Goal: Book appointment/travel/reservation

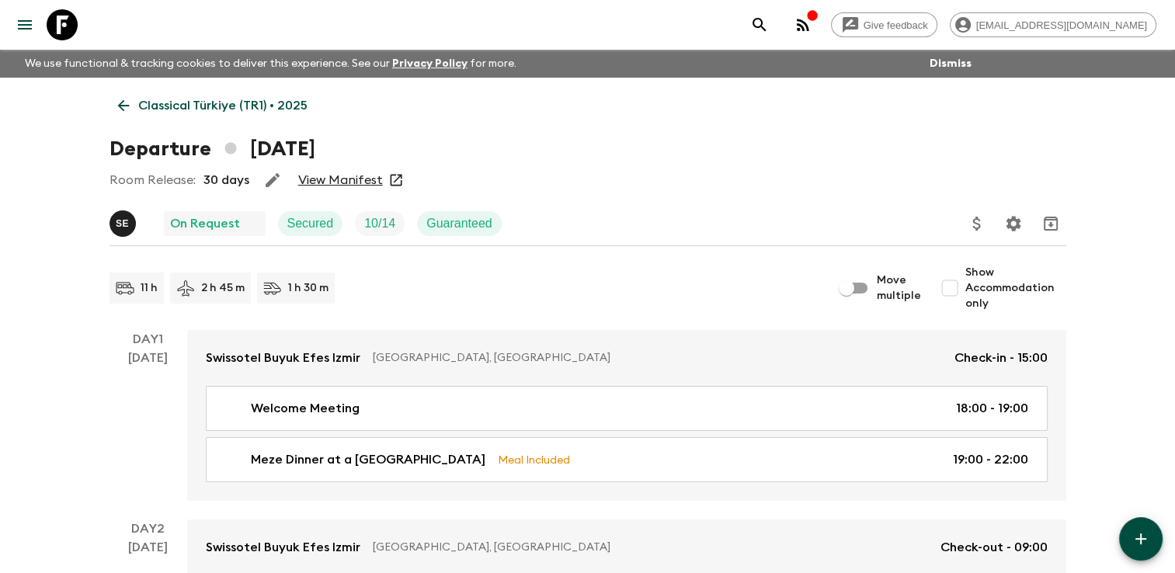
click at [151, 104] on p "Classical Türkiye (TR1) • 2025" at bounding box center [222, 105] width 169 height 19
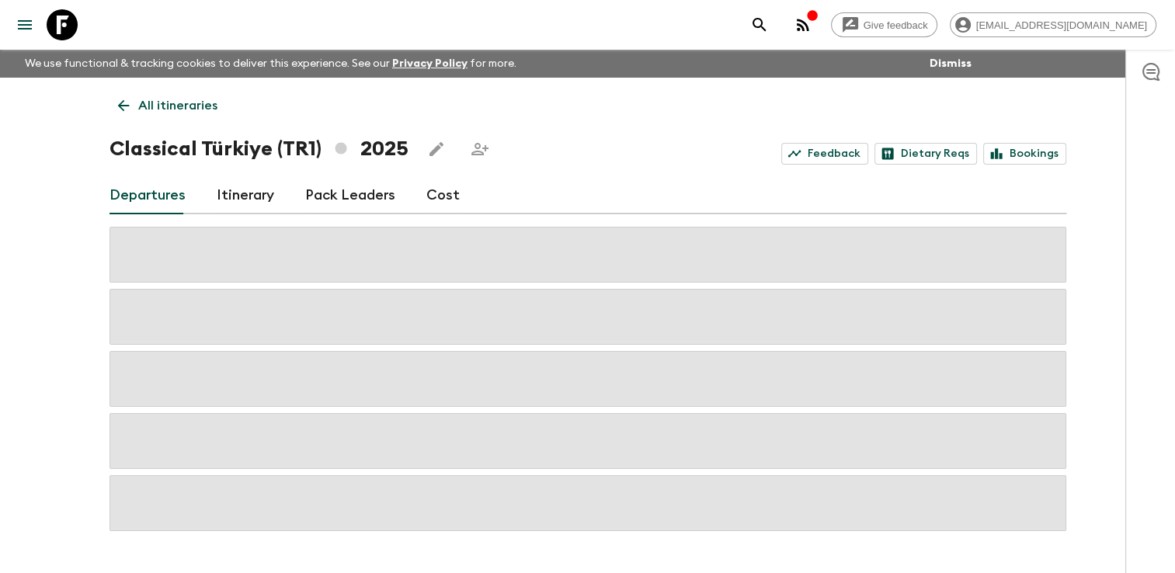
click at [151, 104] on p "All itineraries" at bounding box center [177, 105] width 79 height 19
click at [122, 102] on icon at bounding box center [123, 105] width 17 height 17
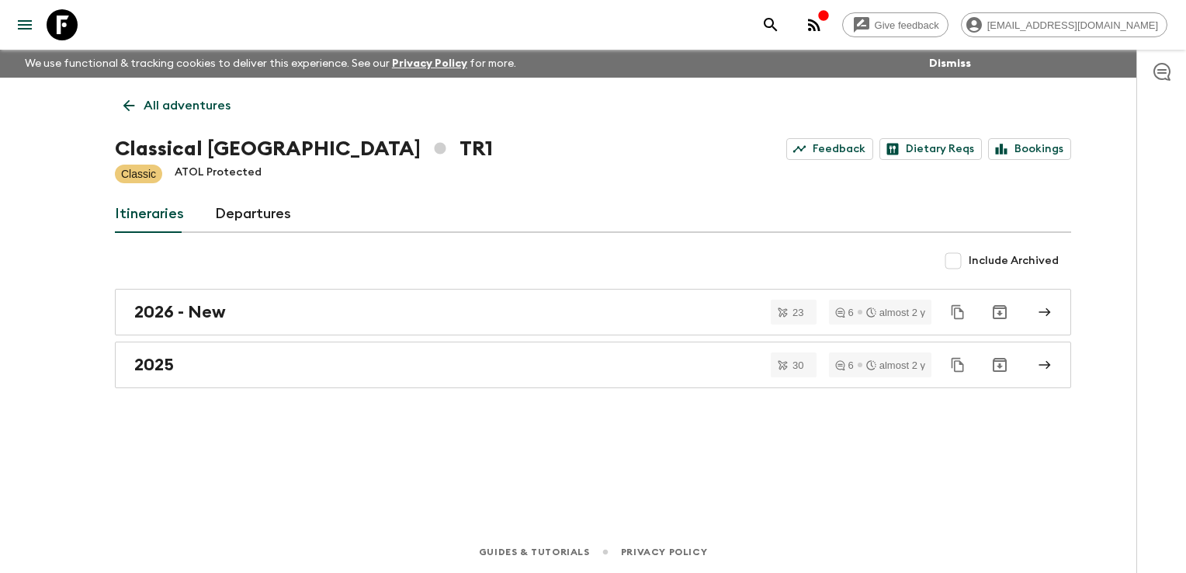
click at [130, 106] on icon at bounding box center [128, 105] width 17 height 17
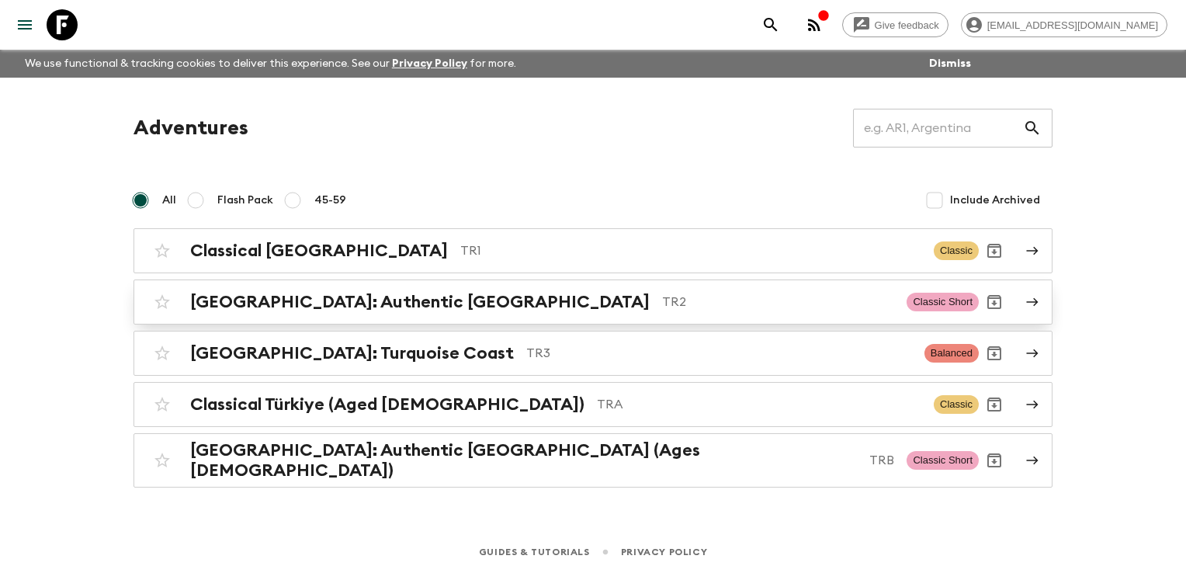
click at [230, 307] on h2 "[GEOGRAPHIC_DATA]: Authentic [GEOGRAPHIC_DATA]" at bounding box center [420, 302] width 460 height 20
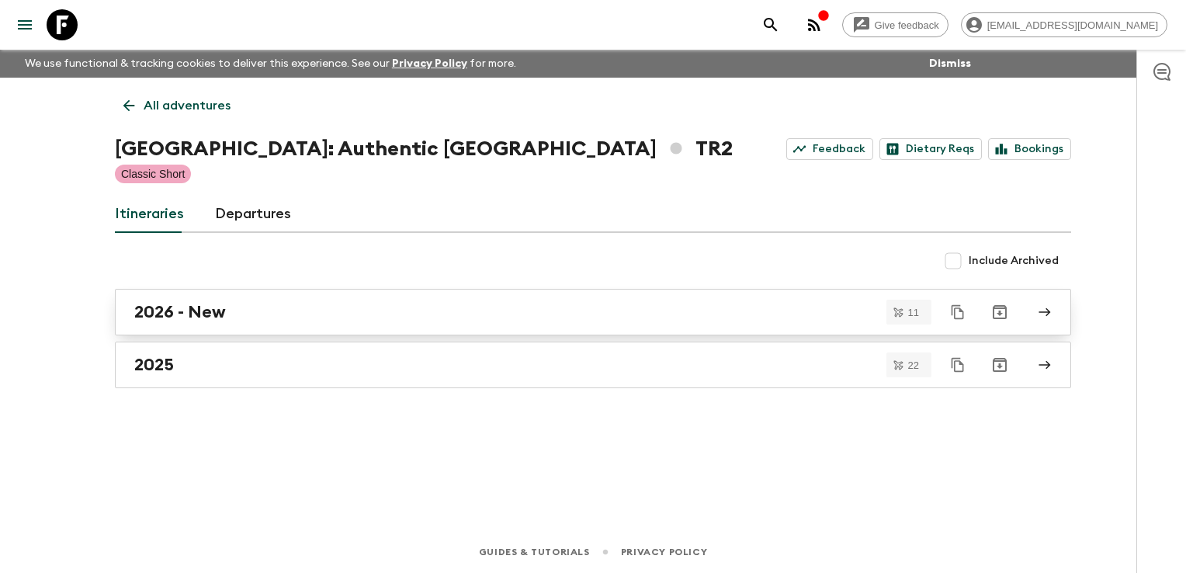
click at [241, 321] on div "2026 - New" at bounding box center [578, 312] width 888 height 20
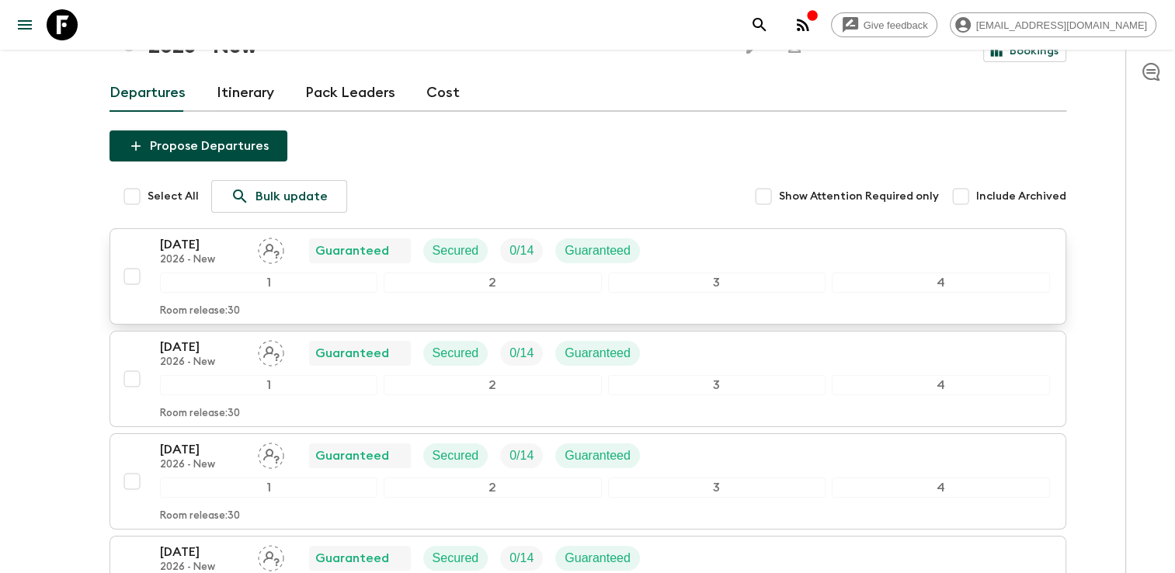
scroll to position [155, 0]
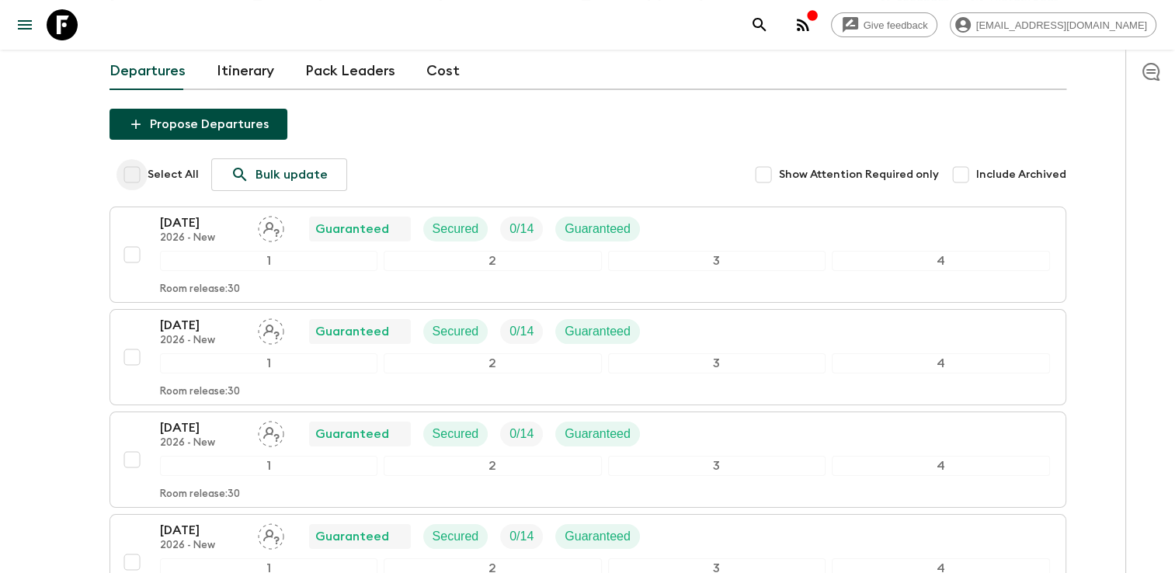
click at [130, 159] on input "Select All" at bounding box center [131, 174] width 31 height 31
checkbox input "true"
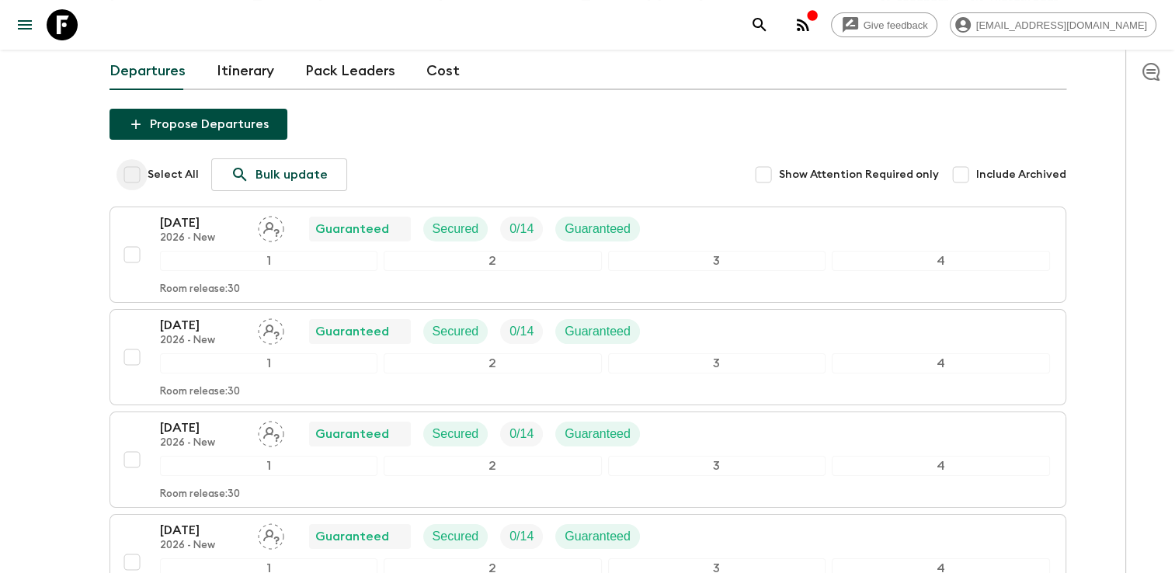
checkbox input "true"
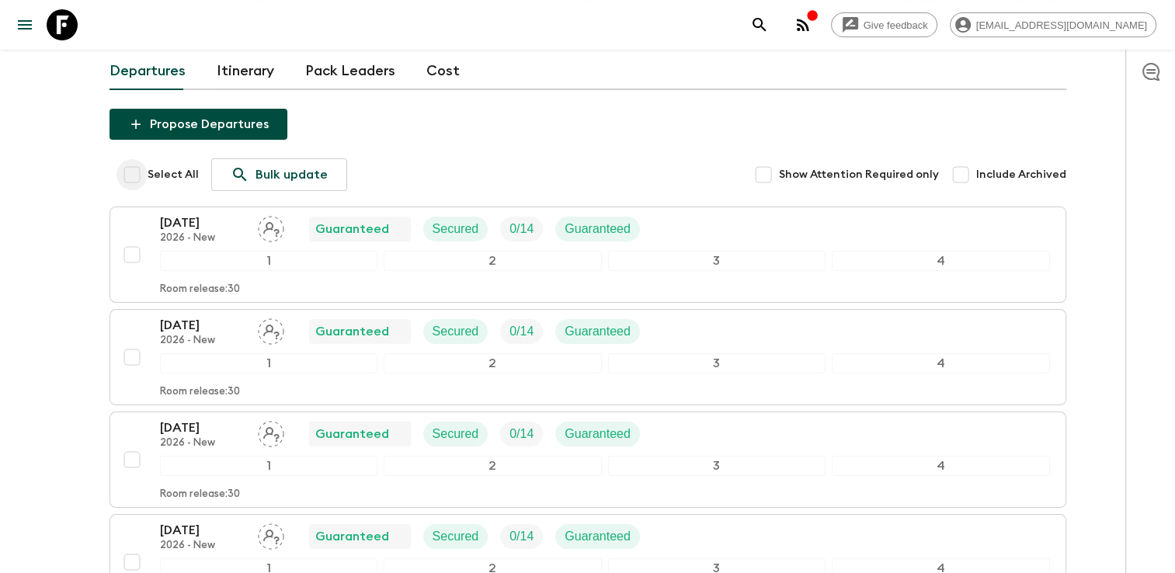
checkbox input "true"
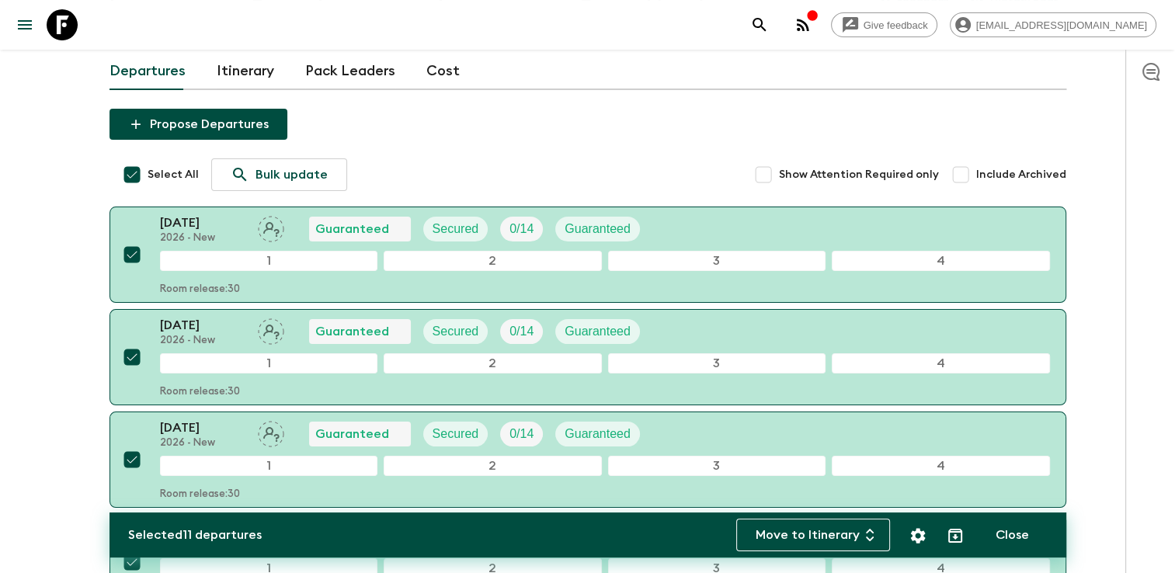
click at [132, 159] on input "Select All" at bounding box center [131, 174] width 31 height 31
checkbox input "false"
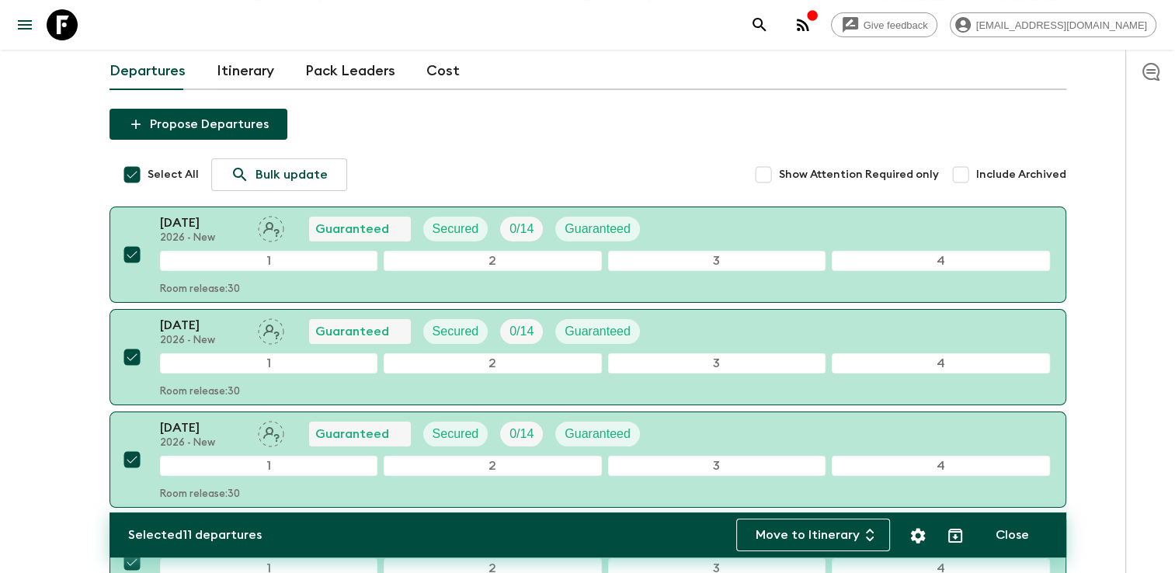
checkbox input "false"
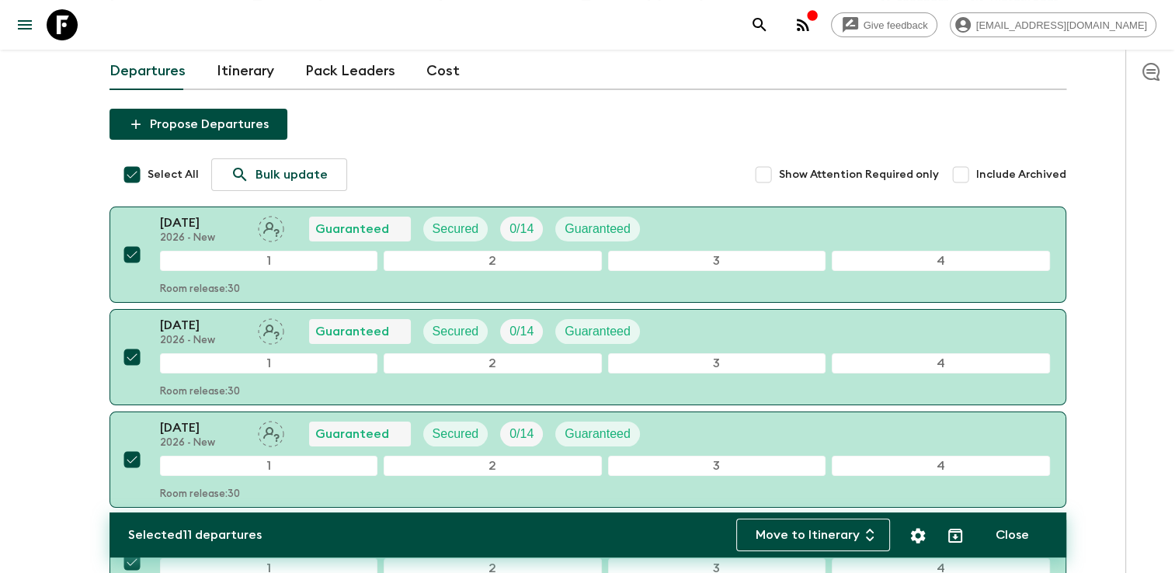
checkbox input "false"
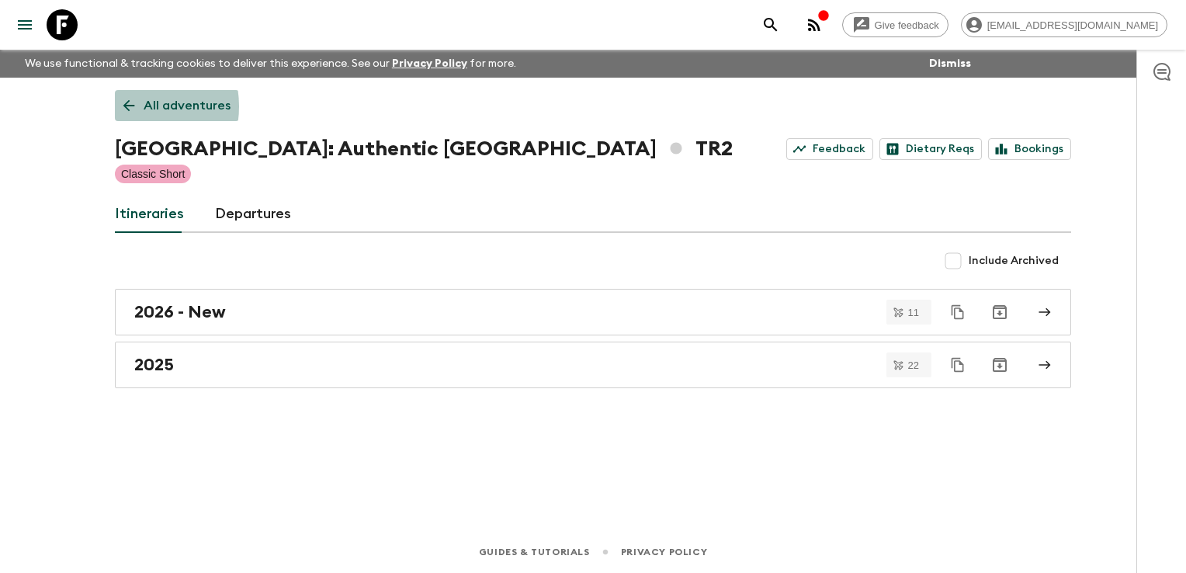
click at [130, 106] on icon at bounding box center [128, 105] width 17 height 17
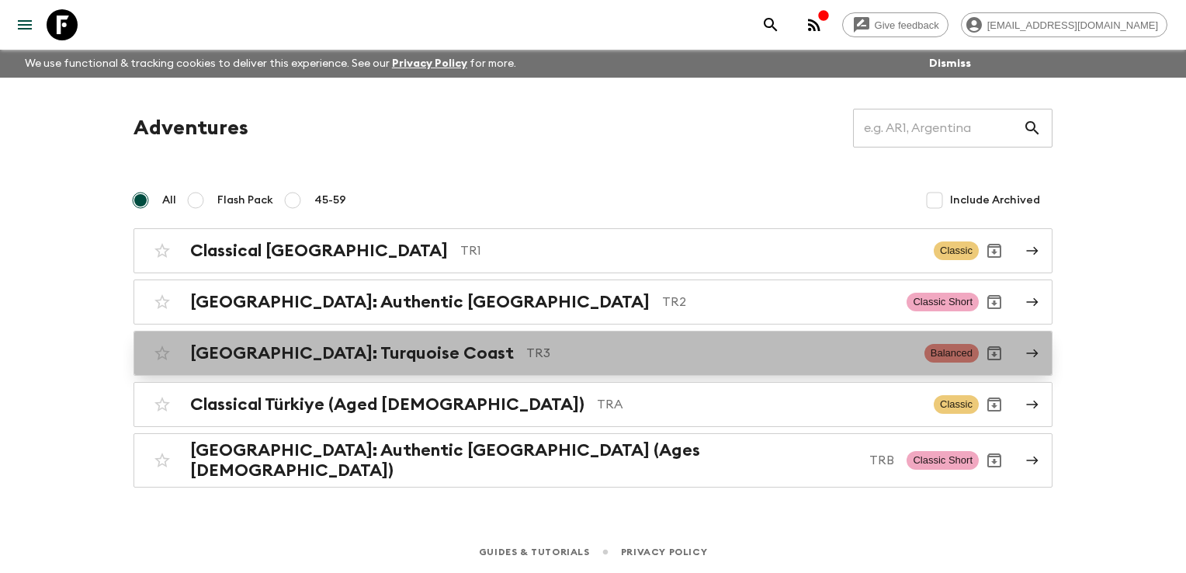
click at [276, 363] on div "[GEOGRAPHIC_DATA]: Turquoise Coast TR3 Balanced" at bounding box center [563, 353] width 832 height 31
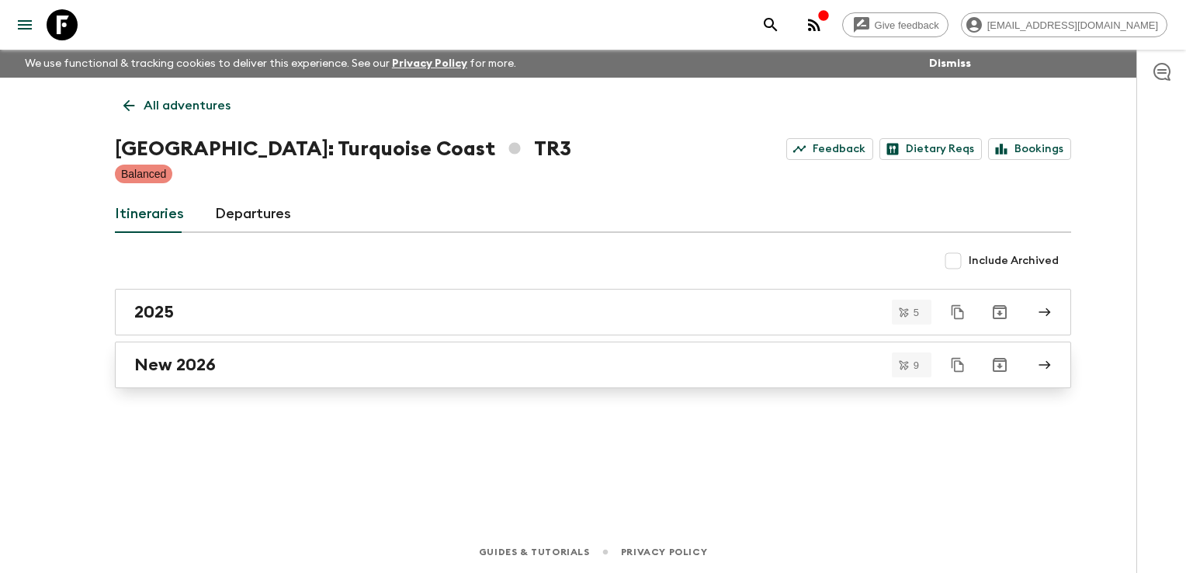
click at [245, 359] on div "New 2026" at bounding box center [578, 365] width 888 height 20
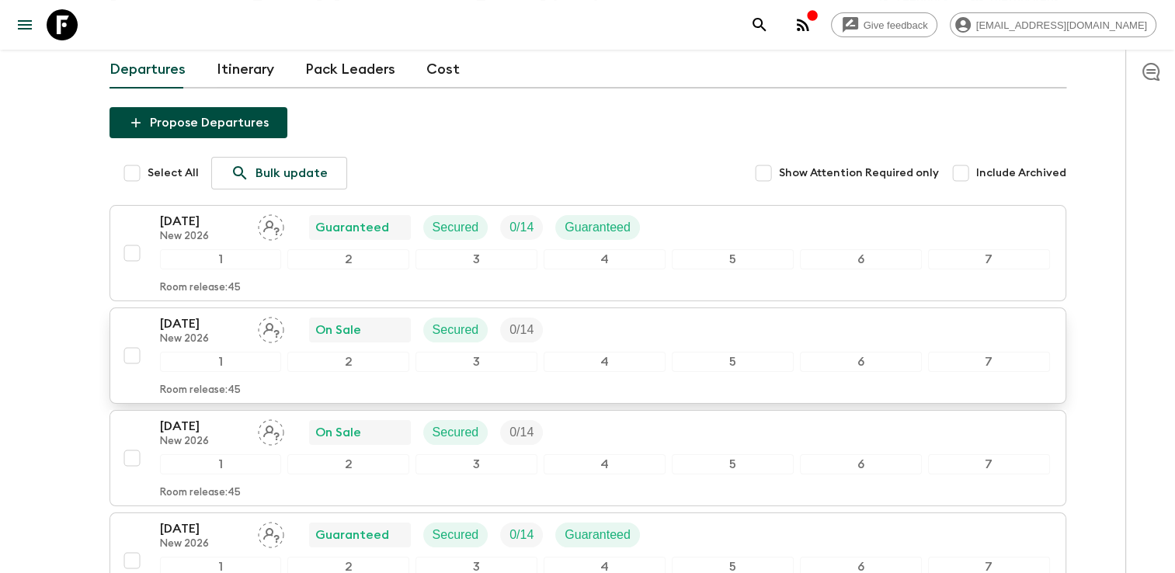
scroll to position [155, 0]
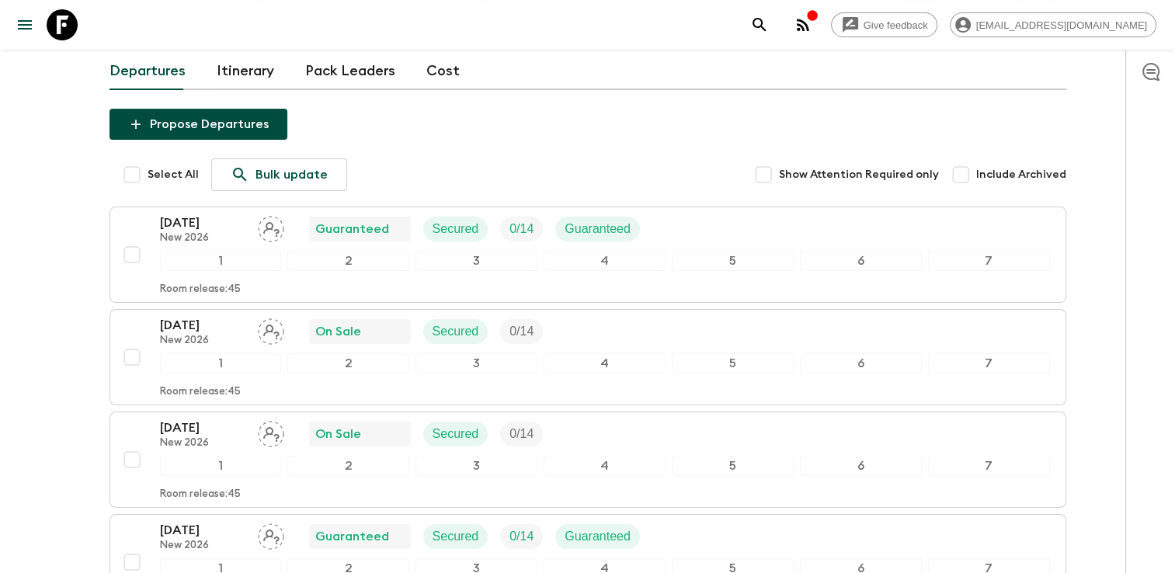
click at [124, 159] on input "Select All" at bounding box center [131, 174] width 31 height 31
checkbox input "true"
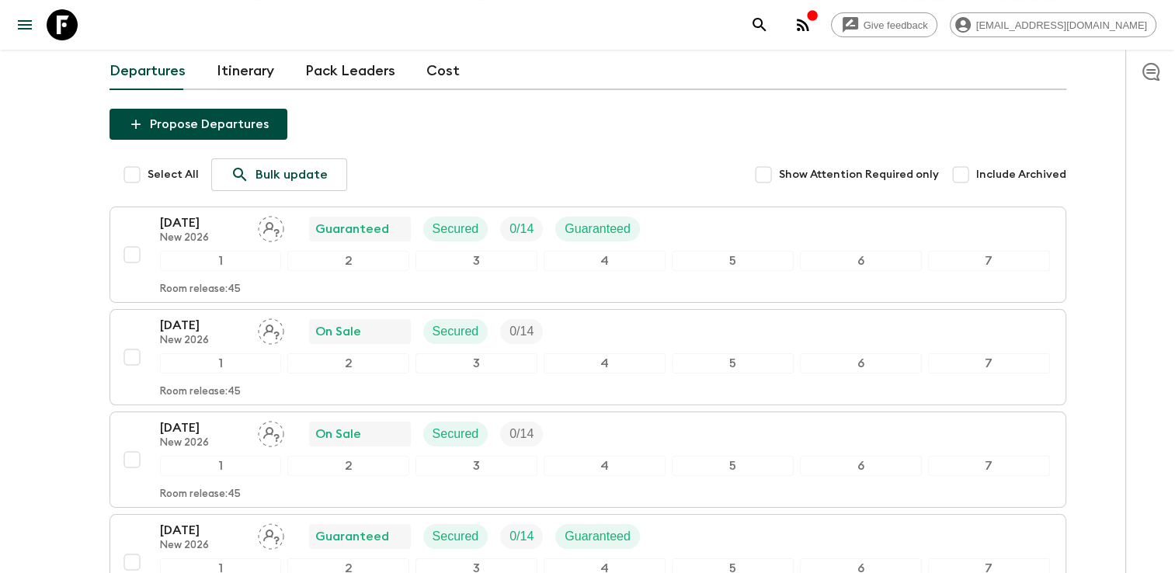
checkbox input "true"
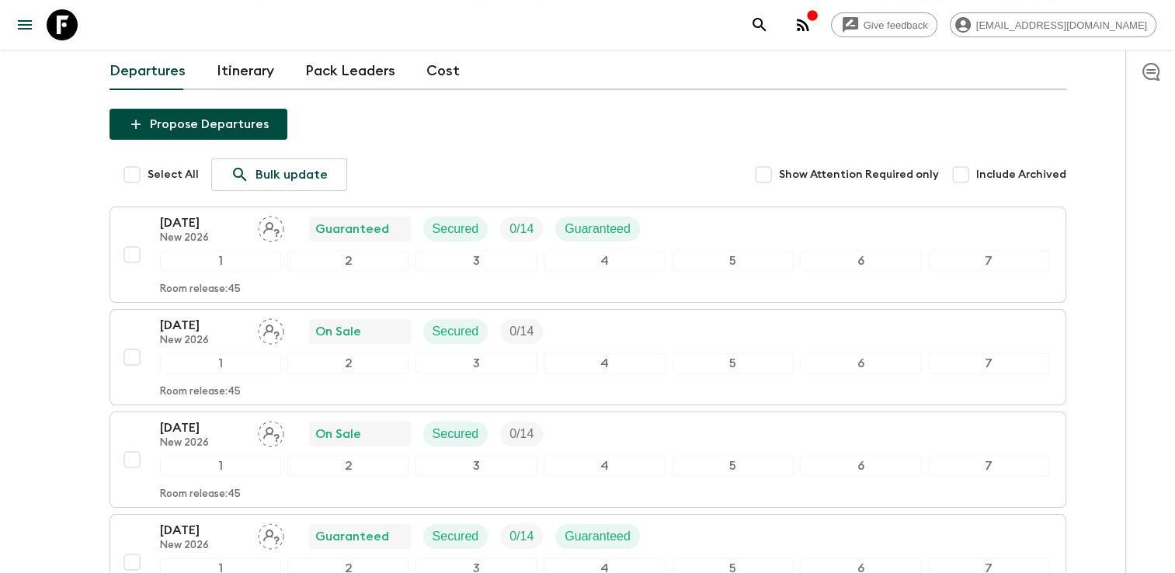
checkbox input "true"
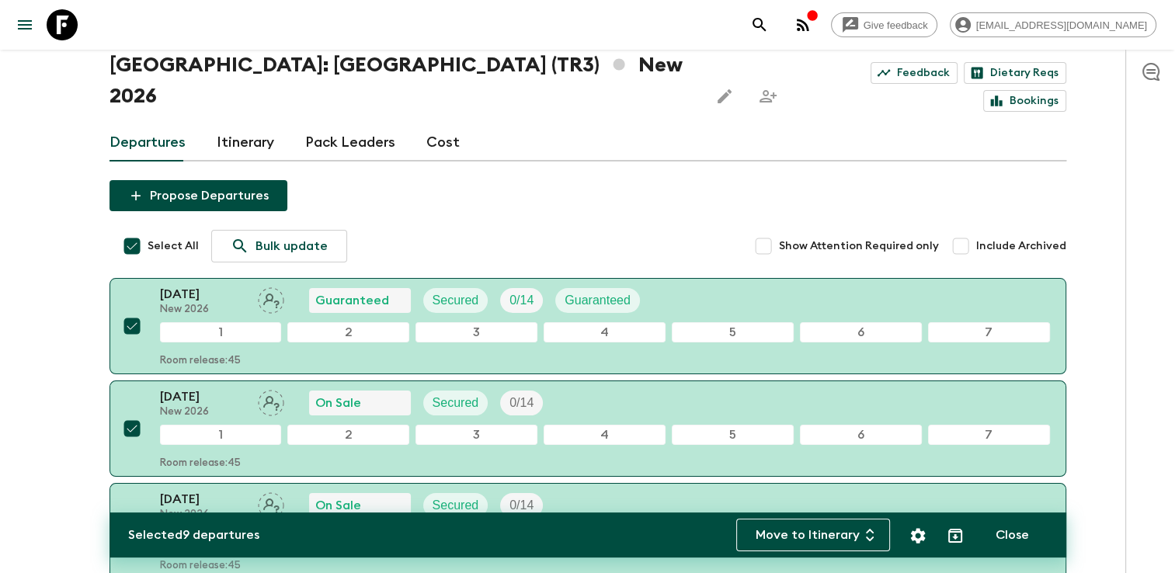
scroll to position [78, 0]
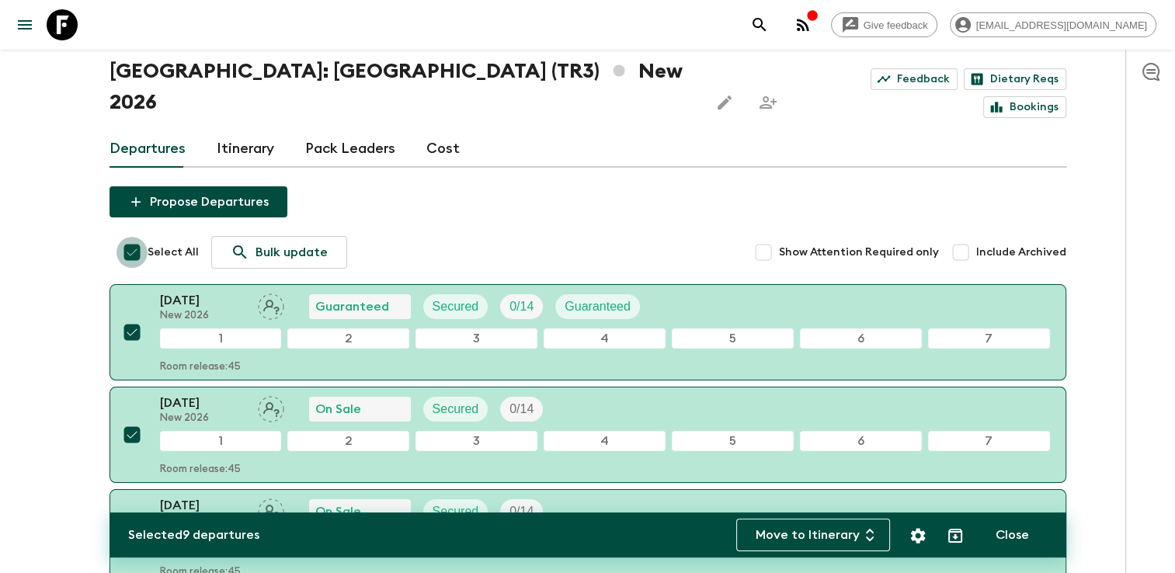
click at [137, 237] on input "Select All" at bounding box center [131, 252] width 31 height 31
checkbox input "false"
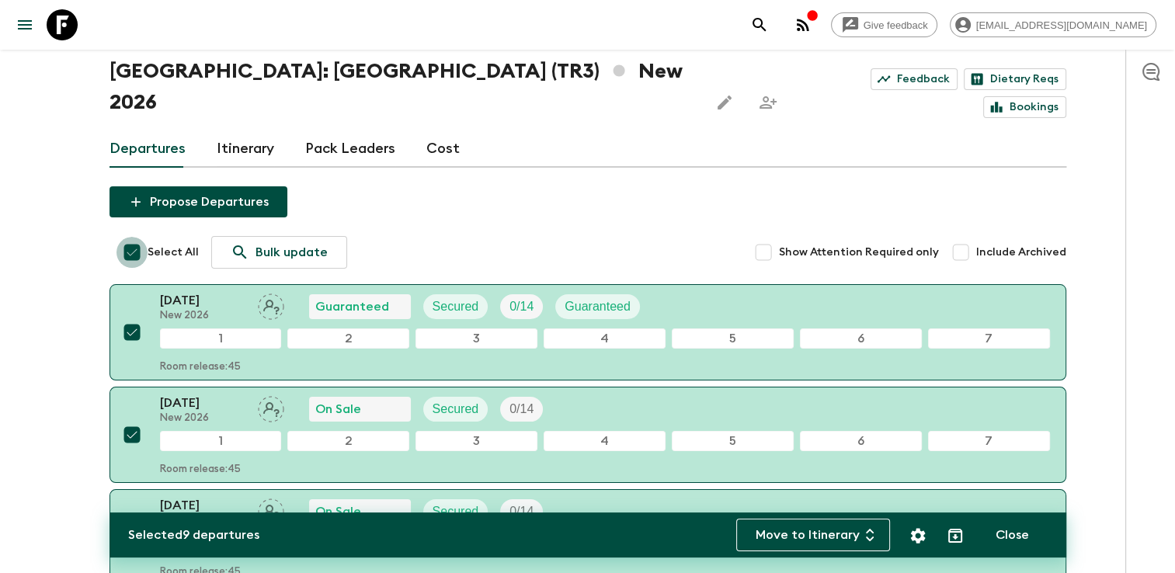
checkbox input "false"
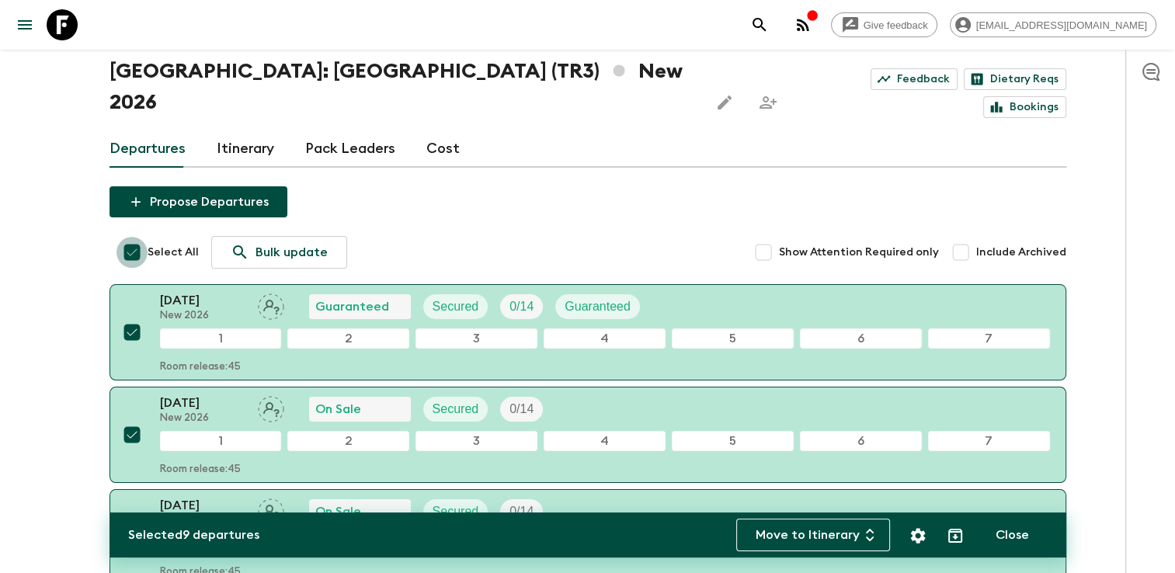
checkbox input "false"
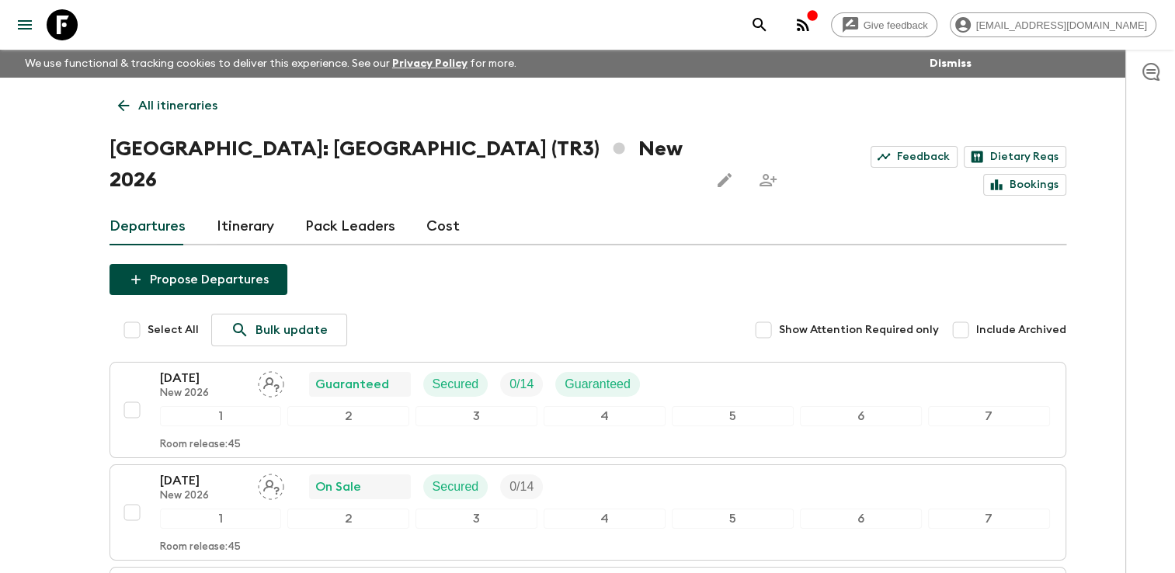
scroll to position [0, 0]
click at [123, 113] on icon at bounding box center [123, 105] width 17 height 17
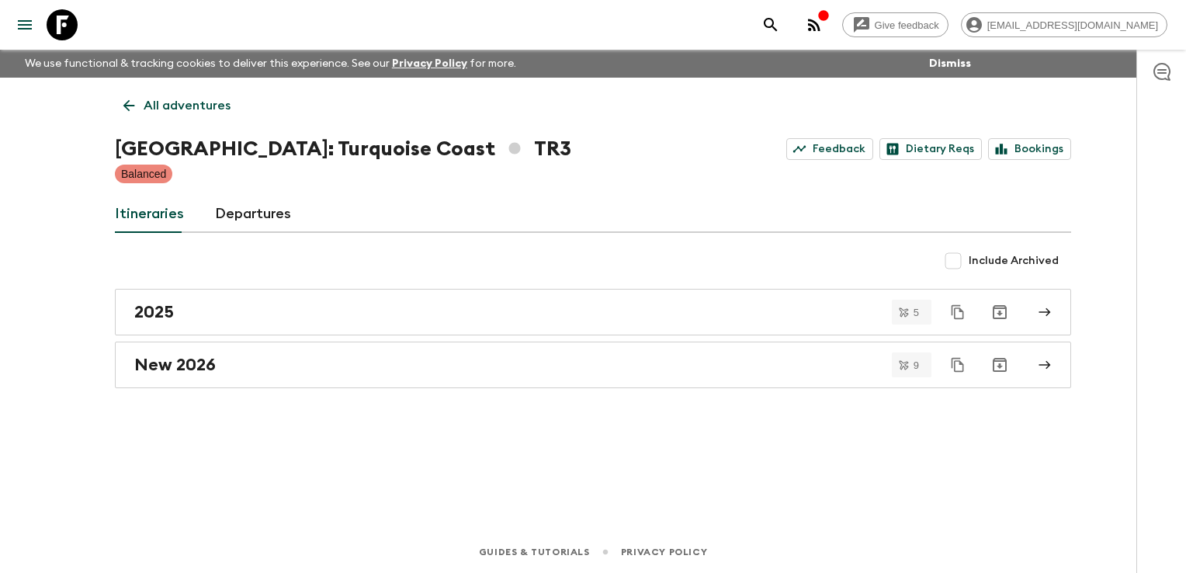
click at [123, 109] on icon at bounding box center [128, 105] width 17 height 17
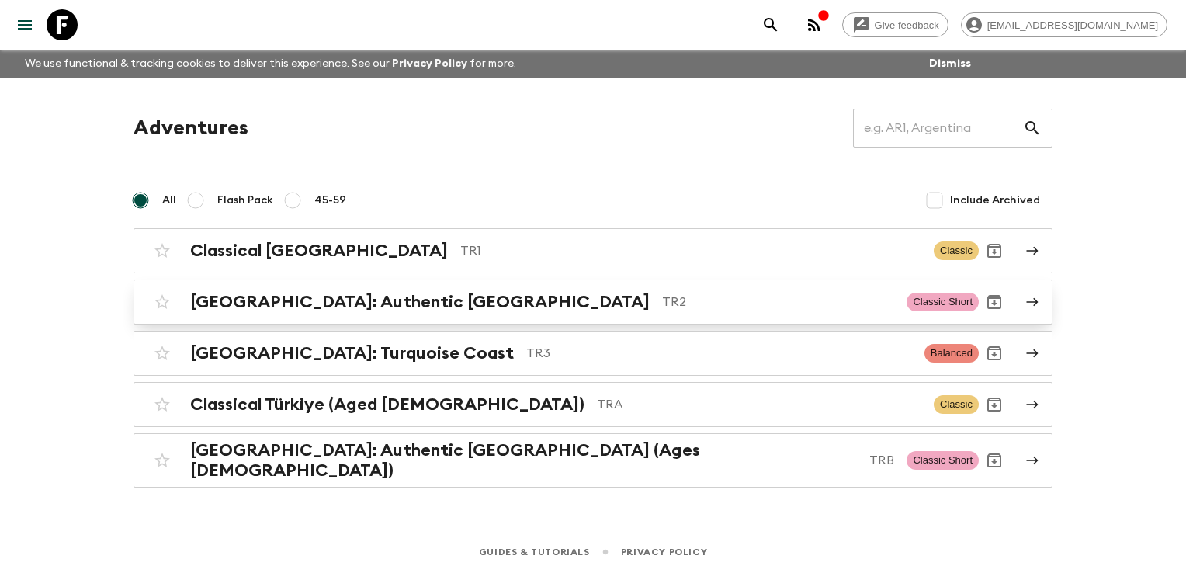
click at [266, 292] on h2 "[GEOGRAPHIC_DATA]: Authentic [GEOGRAPHIC_DATA]" at bounding box center [420, 302] width 460 height 20
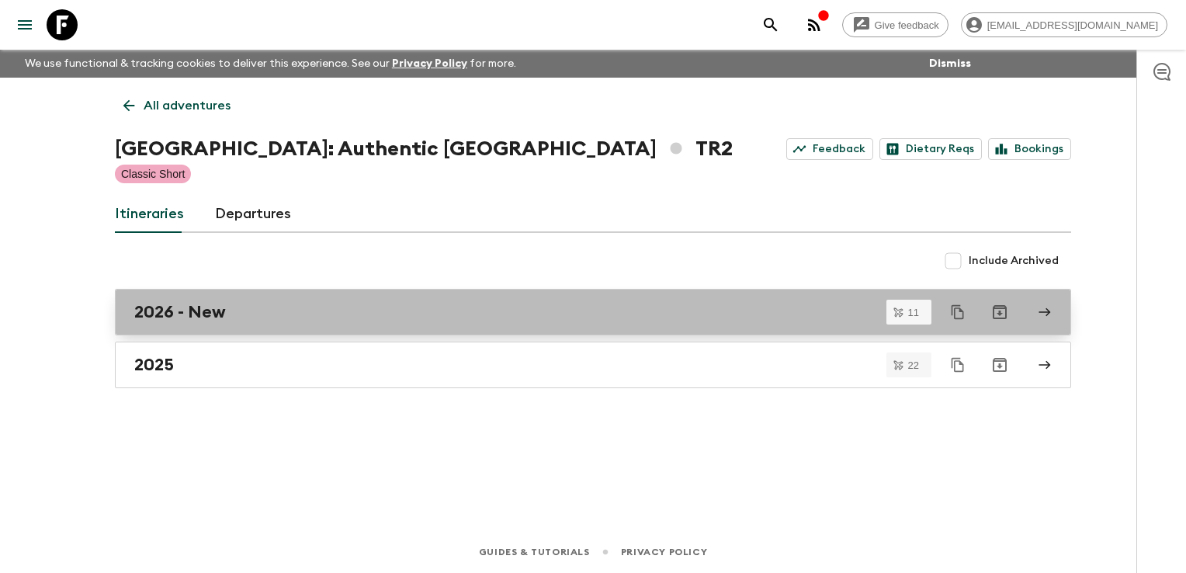
click at [230, 318] on div "2026 - New" at bounding box center [578, 312] width 888 height 20
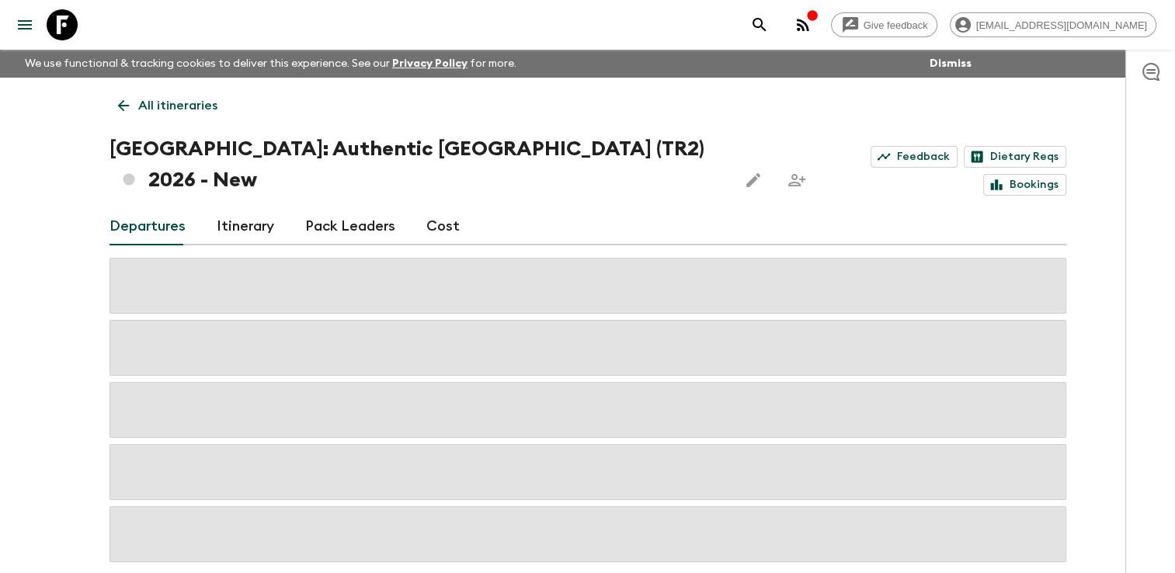
click at [233, 208] on link "Itinerary" at bounding box center [245, 226] width 57 height 37
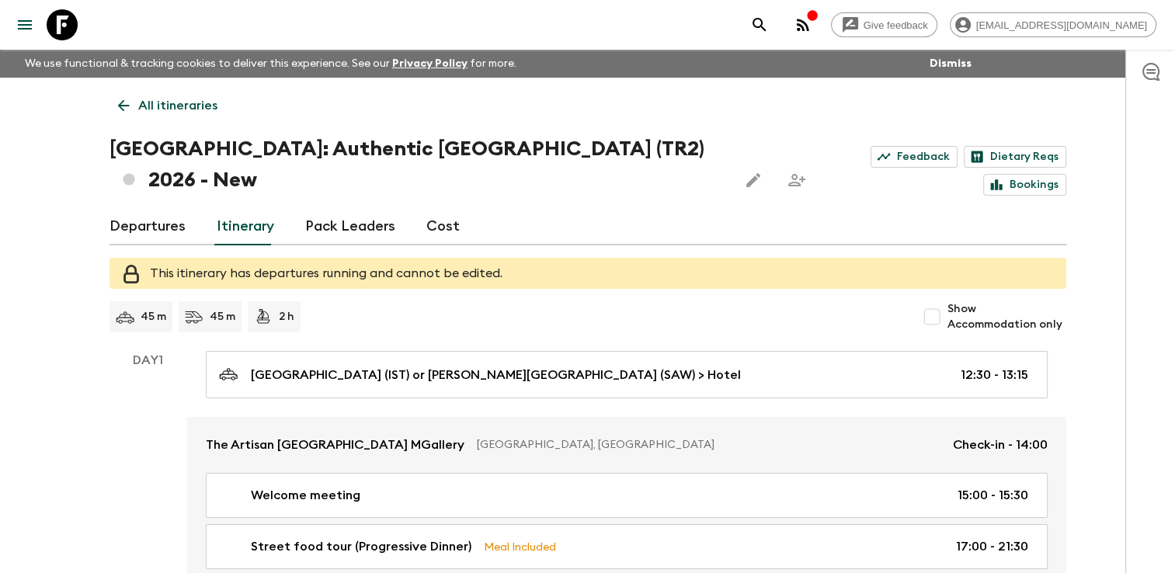
click at [140, 208] on link "Departures" at bounding box center [147, 226] width 76 height 37
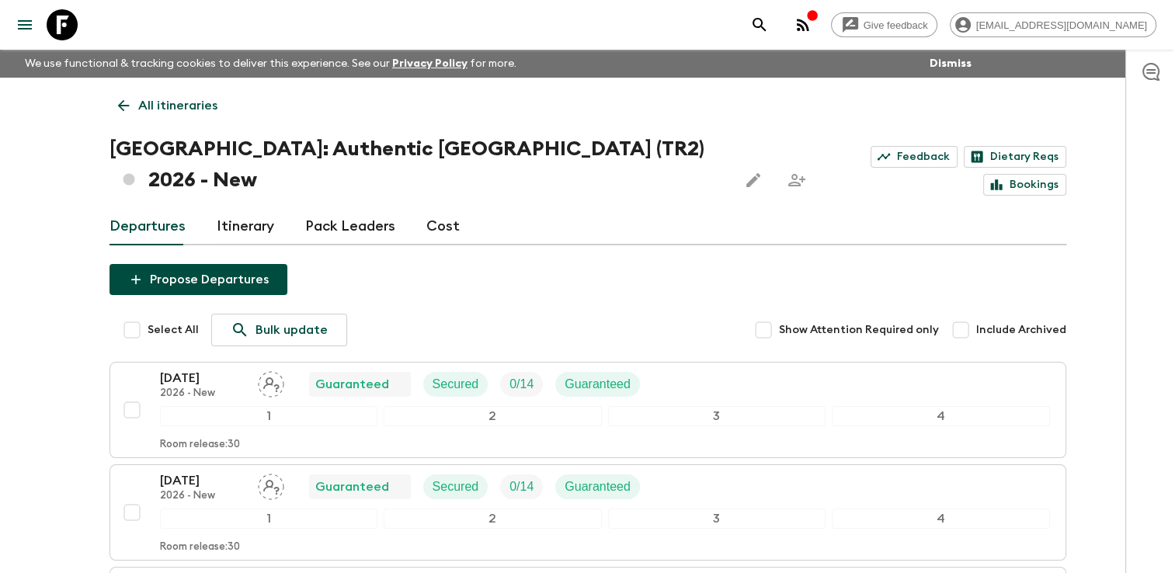
click at [130, 101] on icon at bounding box center [123, 105] width 17 height 17
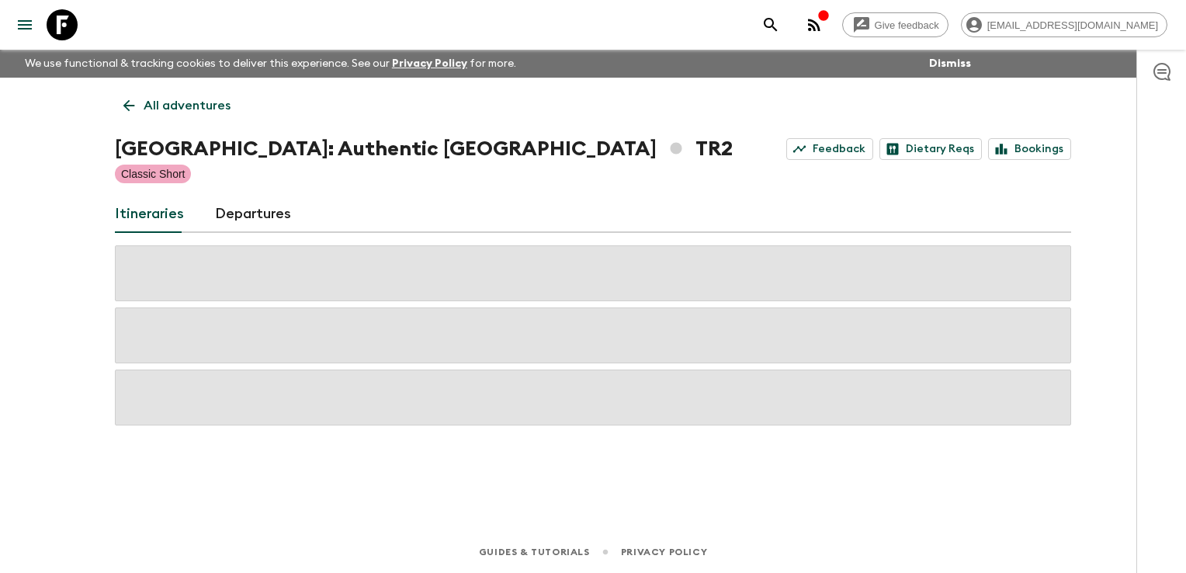
click at [130, 101] on icon at bounding box center [128, 105] width 17 height 17
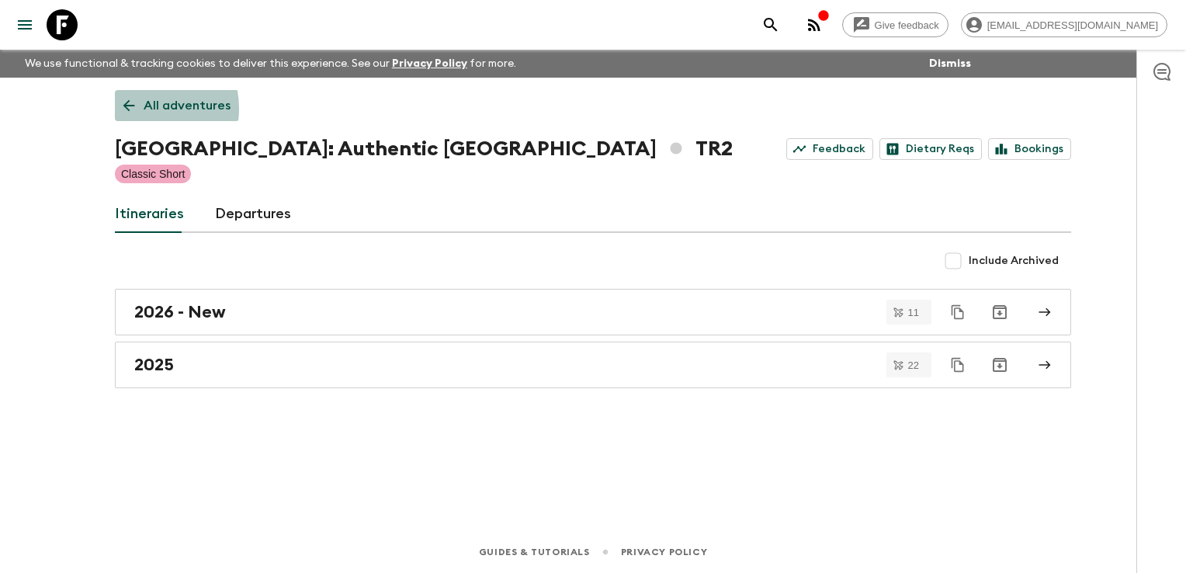
click at [136, 109] on icon at bounding box center [128, 105] width 17 height 17
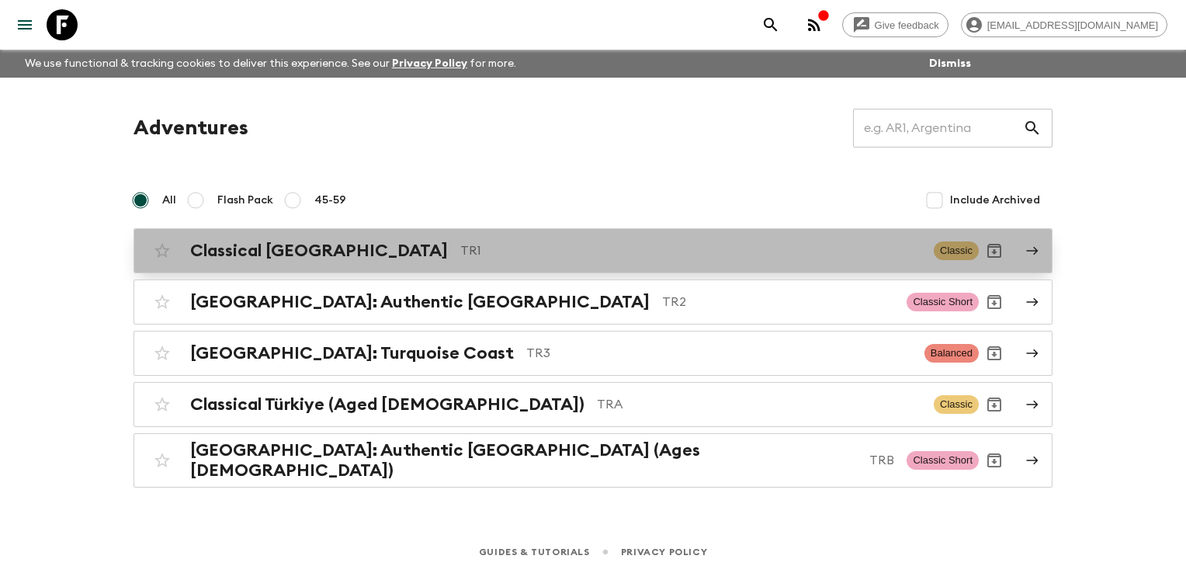
click at [241, 261] on div "Classical Türkiye TR1 Classic" at bounding box center [563, 250] width 832 height 31
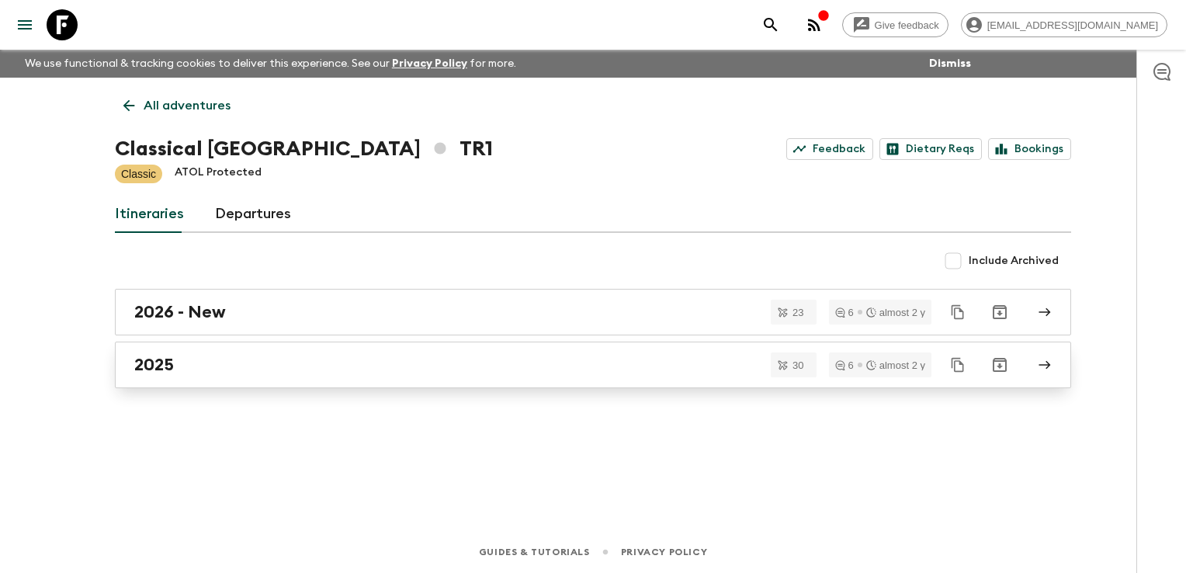
click at [241, 364] on div "2025" at bounding box center [578, 365] width 888 height 20
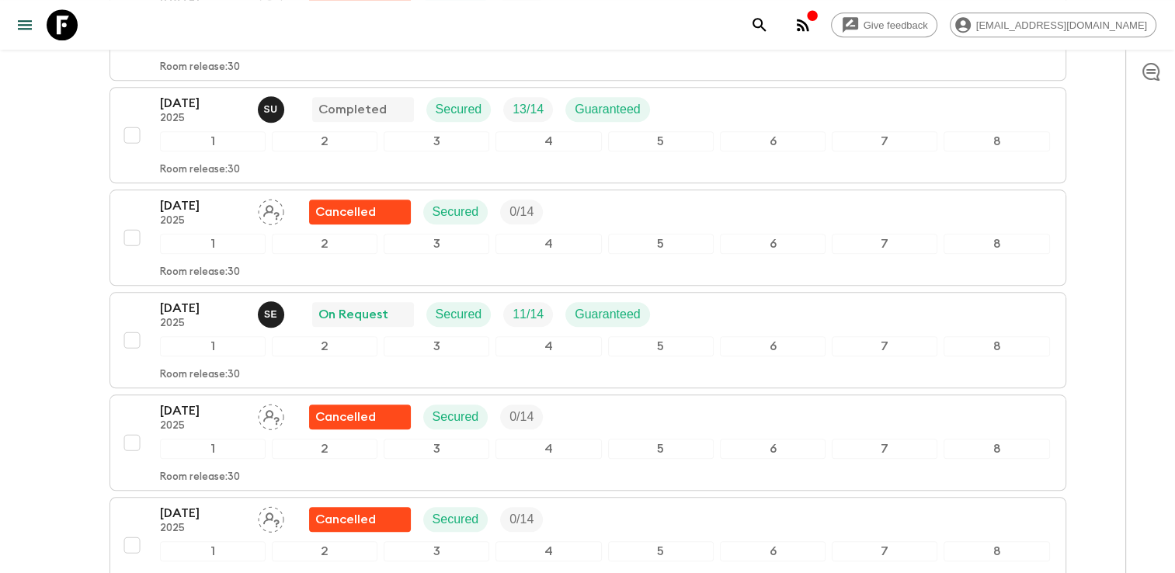
scroll to position [1475, 0]
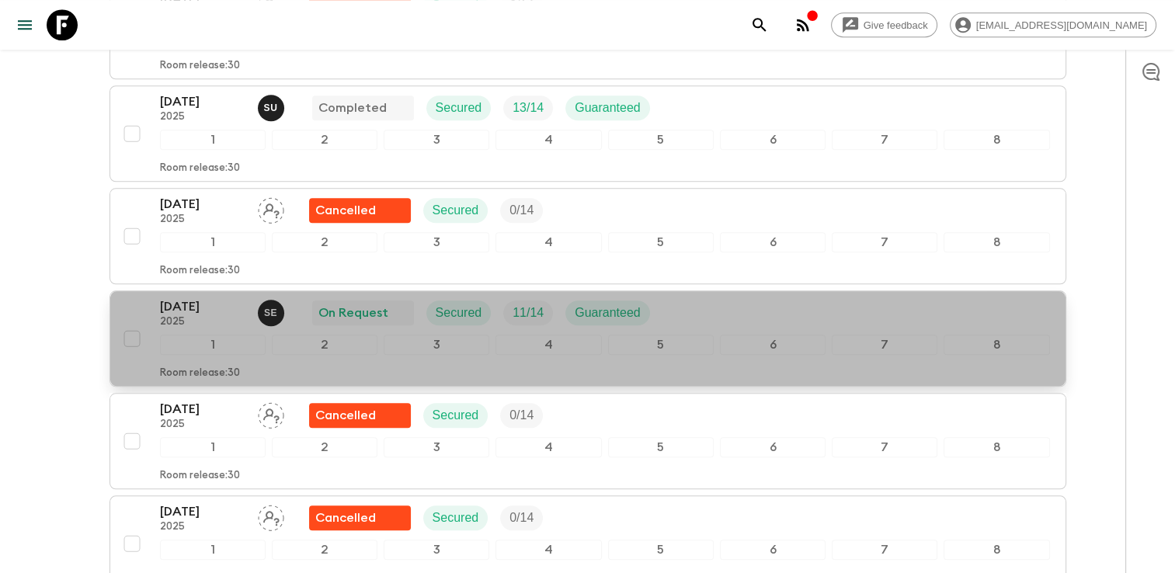
click at [703, 301] on div "[DATE] 2025 S E On Request Secured 11 / 14 Guaranteed" at bounding box center [605, 312] width 890 height 31
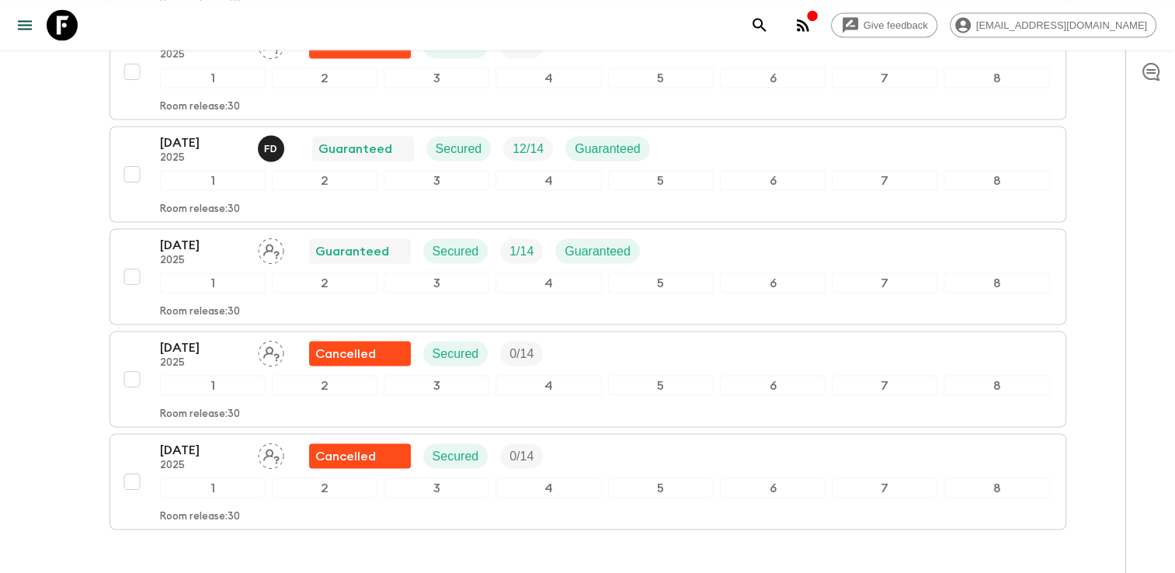
scroll to position [2870, 0]
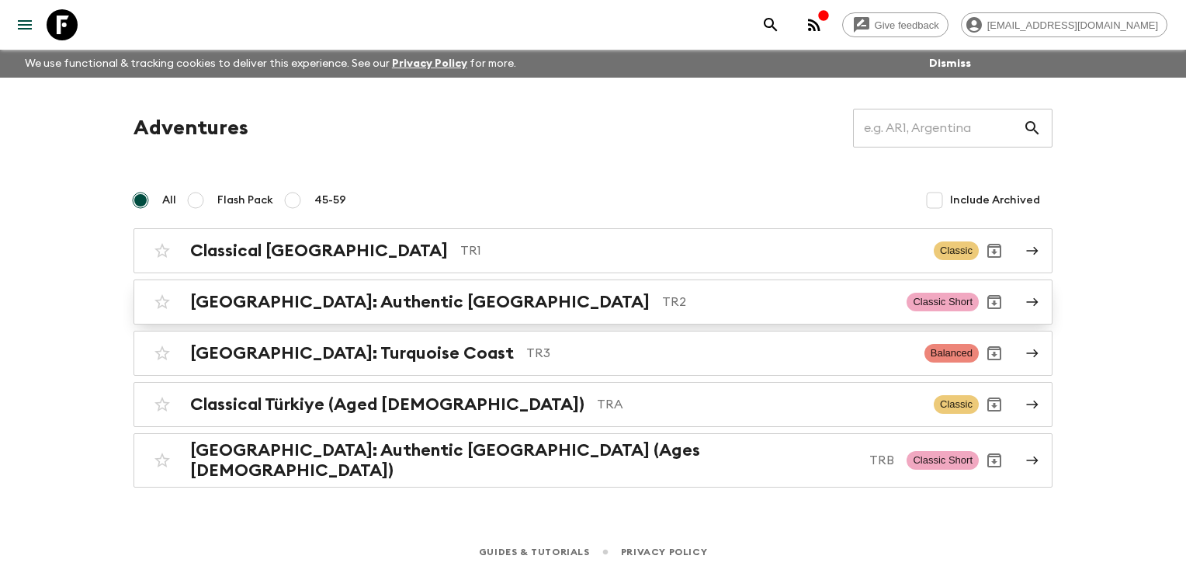
click at [262, 297] on h2 "[GEOGRAPHIC_DATA]: Authentic [GEOGRAPHIC_DATA]" at bounding box center [420, 302] width 460 height 20
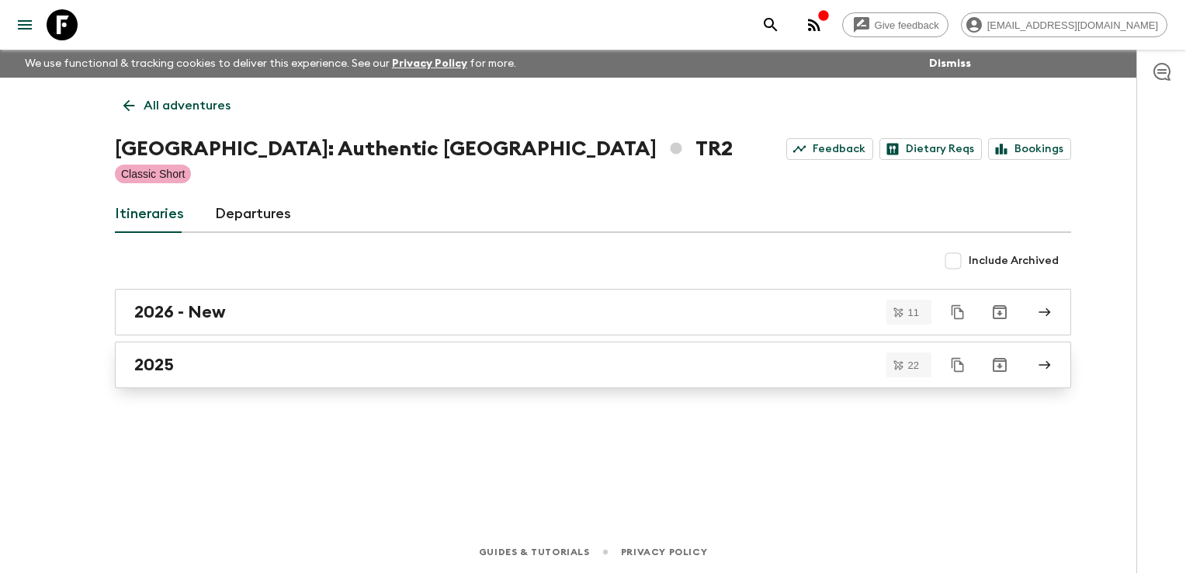
click at [210, 363] on div "2025" at bounding box center [578, 365] width 888 height 20
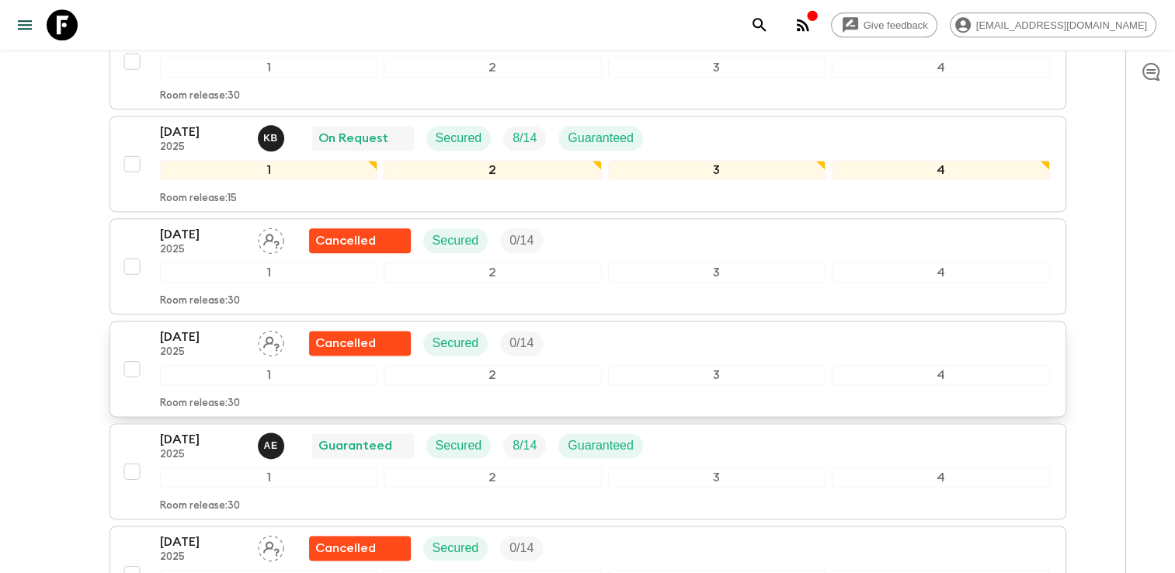
scroll to position [1668, 0]
